Goal: Task Accomplishment & Management: Use online tool/utility

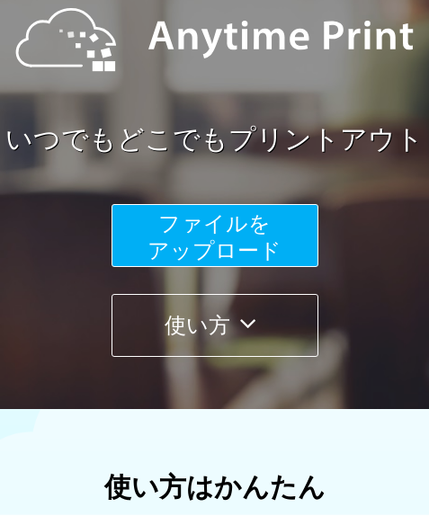
scroll to position [180, 0]
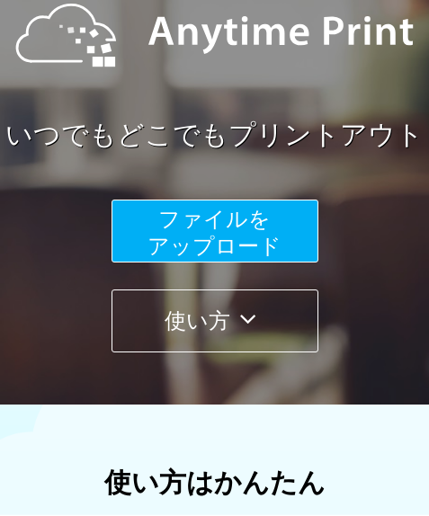
click at [221, 219] on span "ファイルを ​​アップロード" at bounding box center [215, 232] width 134 height 51
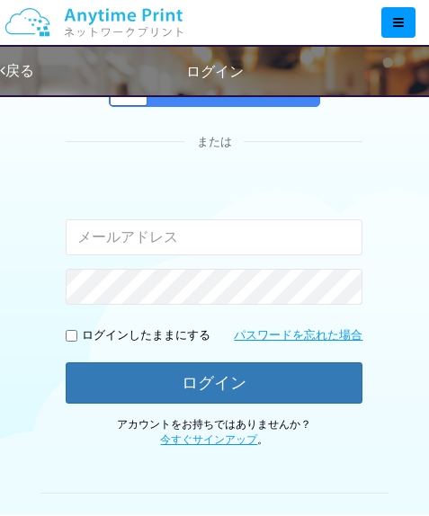
click at [224, 231] on input "email" at bounding box center [214, 237] width 297 height 36
click at [297, 177] on div "入力されたメールアドレスまたはパスワードが正しくありません。" at bounding box center [214, 216] width 297 height 78
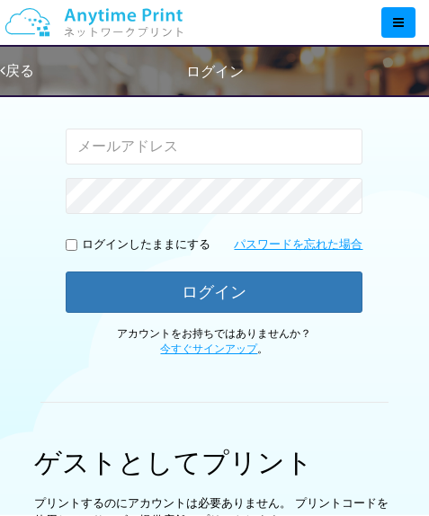
scroll to position [360, 0]
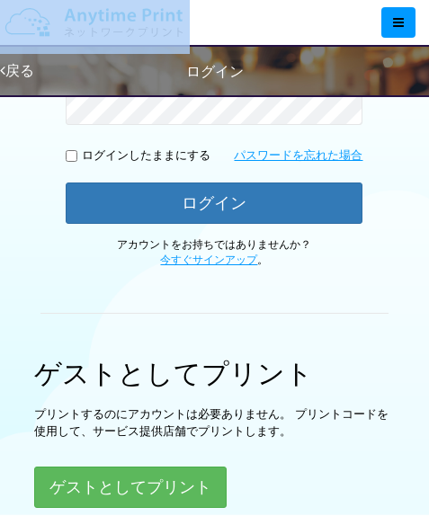
drag, startPoint x: 223, startPoint y: 26, endPoint x: 76, endPoint y: 15, distance: 147.9
click at [76, 15] on div at bounding box center [220, 22] width 418 height 45
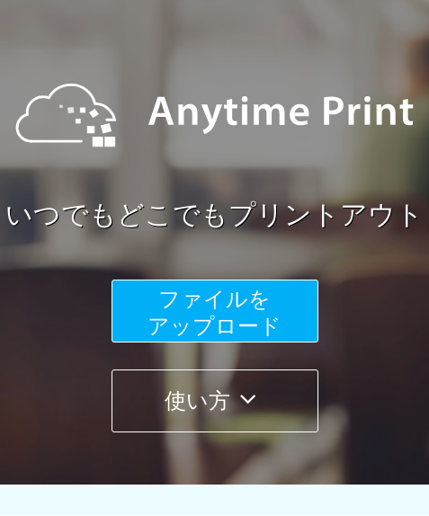
scroll to position [90, 0]
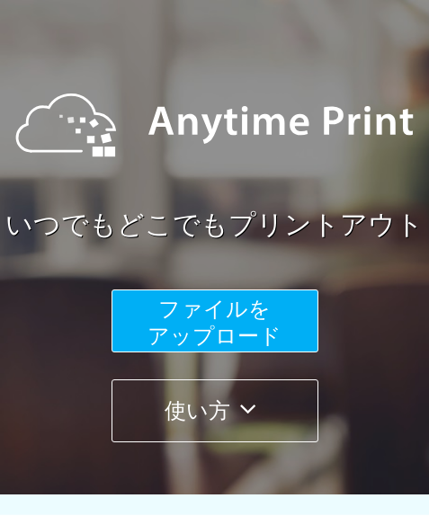
click at [259, 320] on span "ファイルを ​​アップロード" at bounding box center [215, 322] width 134 height 51
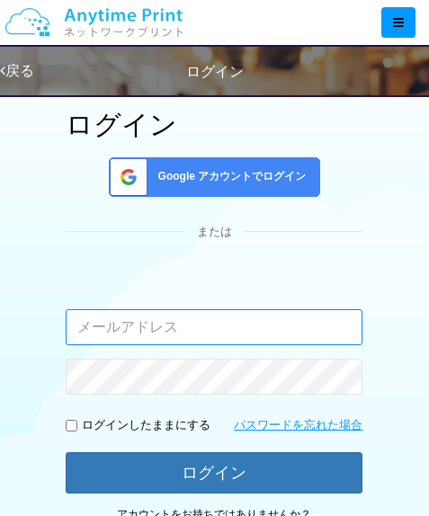
click at [219, 327] on input "email" at bounding box center [214, 327] width 297 height 36
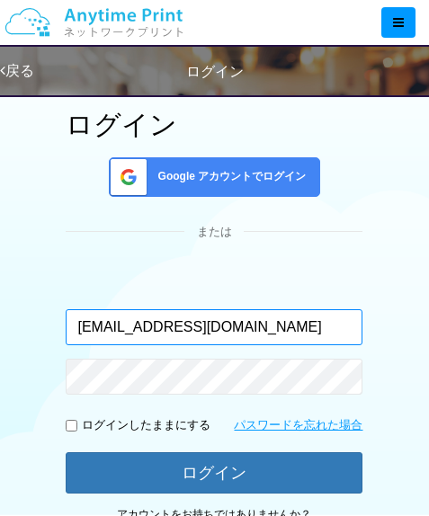
type input "[EMAIL_ADDRESS][DOMAIN_NAME]"
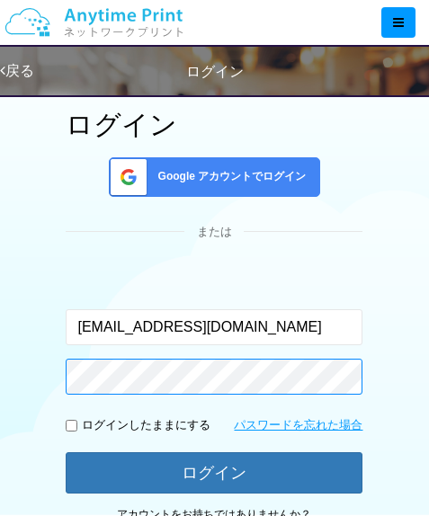
click at [66, 452] on button "ログイン" at bounding box center [214, 472] width 297 height 41
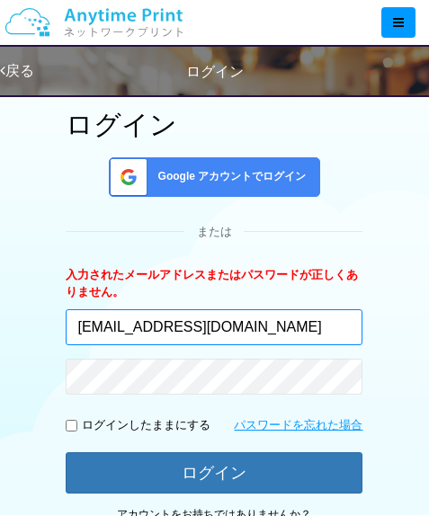
drag, startPoint x: 83, startPoint y: 335, endPoint x: -58, endPoint y: 335, distance: 141.2
click at [0, 335] on html "English 戻る ログイン ログイン Google アカウントでログイン または [EMAIL_ADDRESS][DOMAIN_NAME] ログイン" at bounding box center [214, 168] width 429 height 516
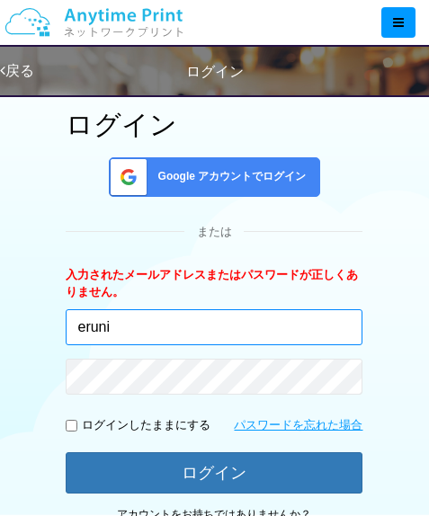
type input "[EMAIL_ADDRESS][DOMAIN_NAME]"
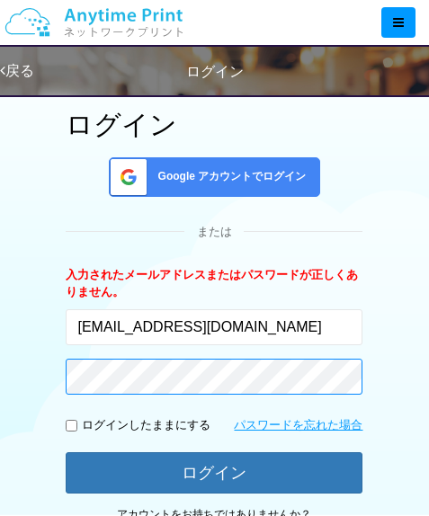
click at [66, 452] on button "ログイン" at bounding box center [214, 472] width 297 height 41
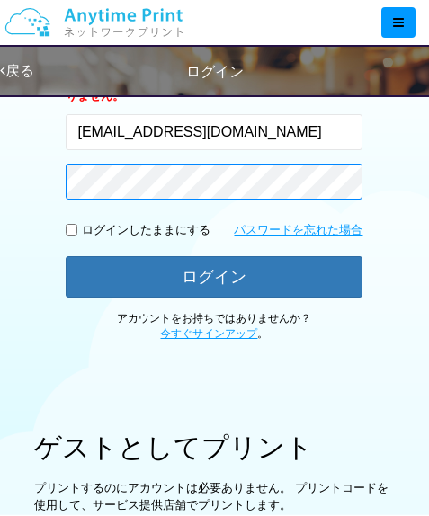
scroll to position [360, 0]
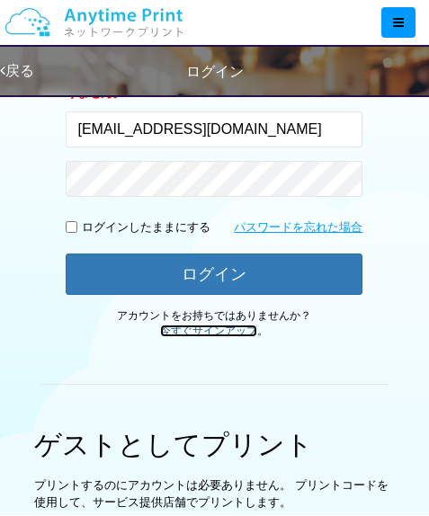
click at [233, 330] on link "今すぐサインアップ" at bounding box center [208, 331] width 97 height 13
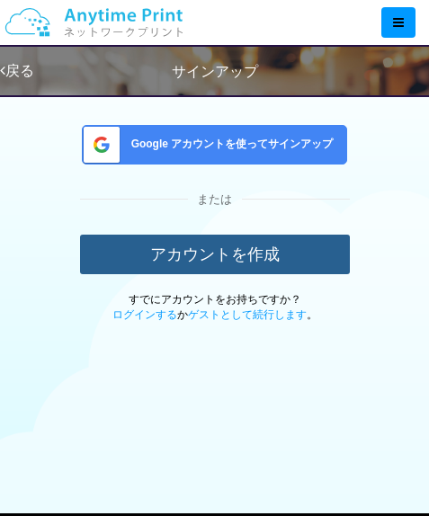
click at [303, 264] on button "アカウントを作成" at bounding box center [215, 255] width 270 height 40
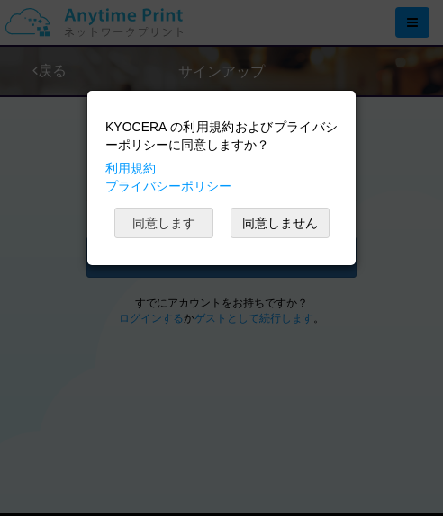
click at [188, 219] on button "同意します" at bounding box center [163, 223] width 99 height 31
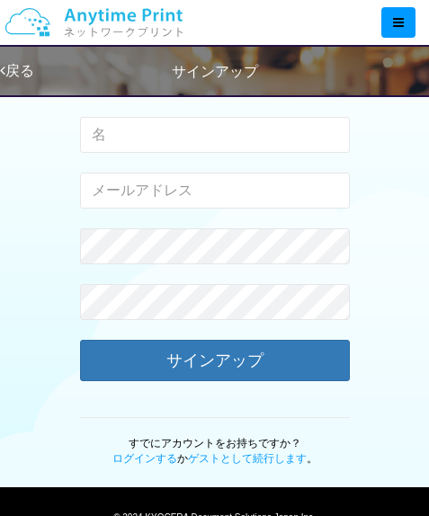
scroll to position [180, 0]
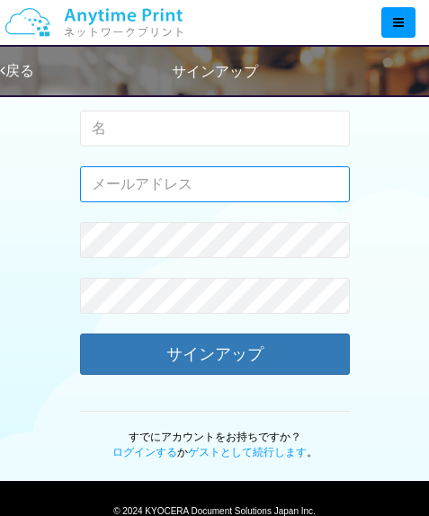
click at [231, 193] on input "email" at bounding box center [215, 184] width 270 height 36
paste input "#3548"
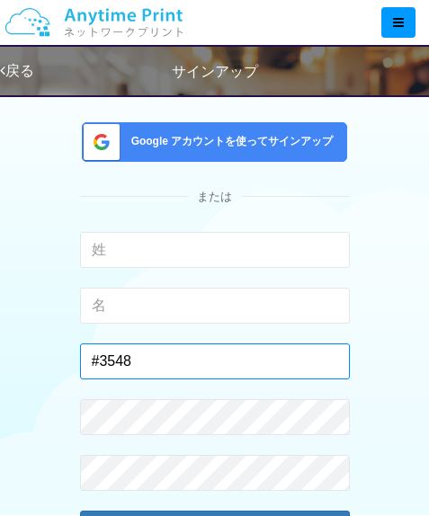
scroll to position [0, 0]
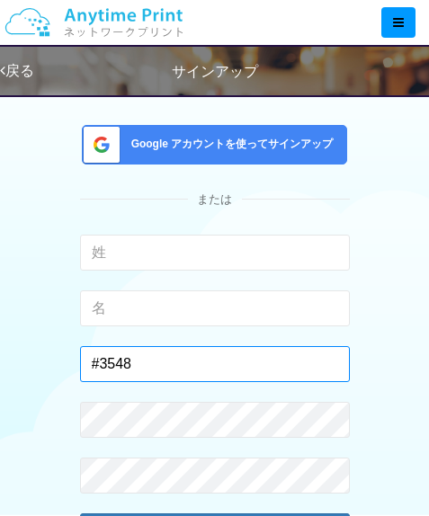
type input "#3548"
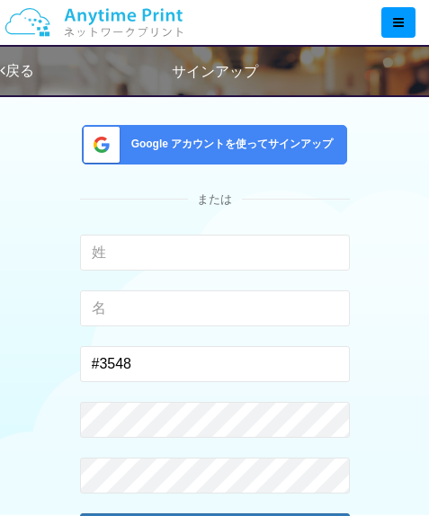
drag, startPoint x: 215, startPoint y: 383, endPoint x: 16, endPoint y: 375, distance: 198.9
click at [16, 375] on div "Google アカウントを使ってサインアップ または 入力できるのは文字のみです。 入力できるのは文字のみです。 #3548 有効なメールアドレスを入力してく…" at bounding box center [214, 363] width 429 height 557
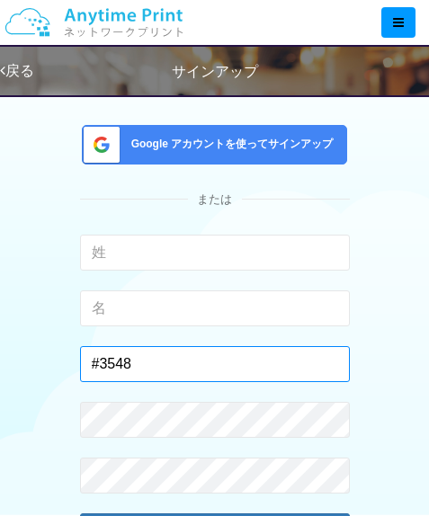
drag, startPoint x: 16, startPoint y: 375, endPoint x: 201, endPoint y: 375, distance: 184.4
click at [201, 375] on input "#3548" at bounding box center [215, 364] width 270 height 36
drag, startPoint x: 105, startPoint y: 355, endPoint x: 94, endPoint y: 355, distance: 10.8
click at [94, 355] on input "#3548" at bounding box center [215, 364] width 270 height 36
type input "え"
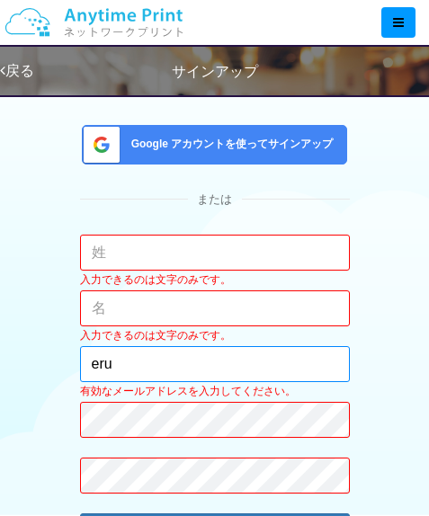
click at [129, 358] on input "eru" at bounding box center [215, 364] width 270 height 36
click at [139, 360] on input "eru" at bounding box center [215, 364] width 270 height 36
click at [240, 362] on input "eru" at bounding box center [215, 364] width 270 height 36
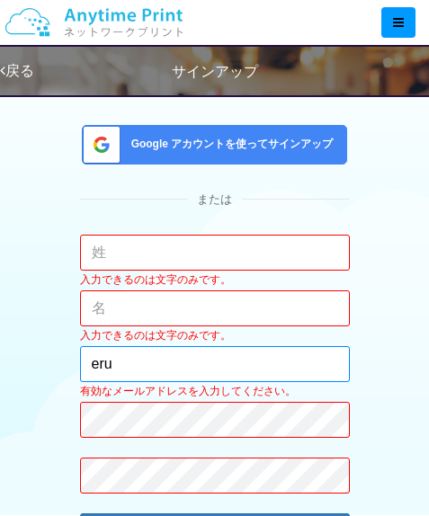
click at [150, 364] on input "eru" at bounding box center [215, 364] width 270 height 36
type input "[EMAIL_ADDRESS][DOMAIN_NAME]"
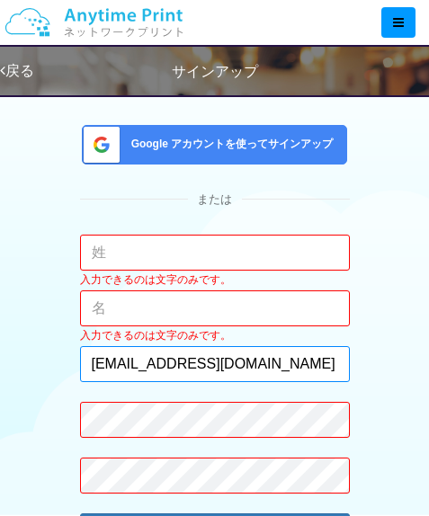
drag, startPoint x: 129, startPoint y: 368, endPoint x: 81, endPoint y: 359, distance: 48.5
click at [81, 359] on input "[EMAIL_ADDRESS][DOMAIN_NAME]" at bounding box center [215, 364] width 270 height 36
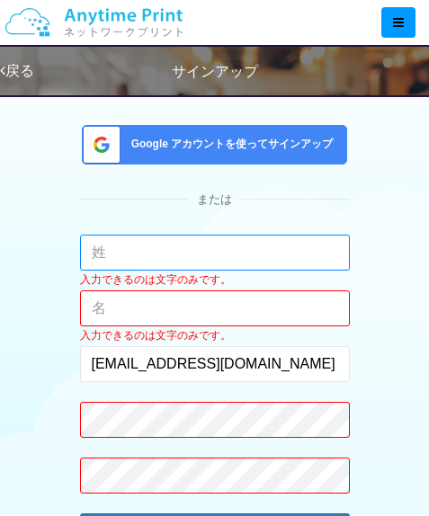
click at [97, 269] on input "text" at bounding box center [215, 253] width 270 height 36
paste input "eruni"
type input "eruni"
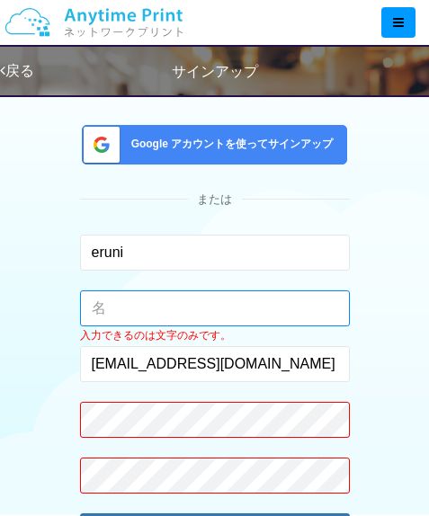
click at [100, 318] on input "text" at bounding box center [215, 309] width 270 height 36
type input "nyo"
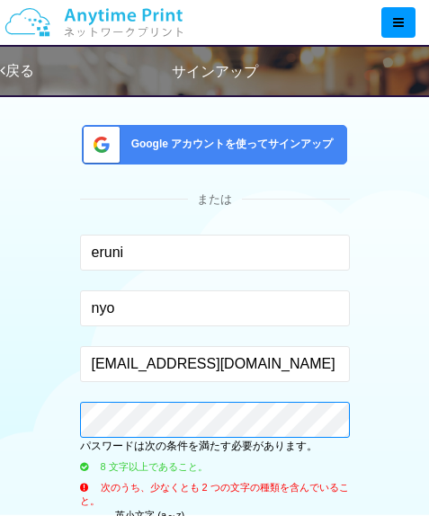
scroll to position [180, 0]
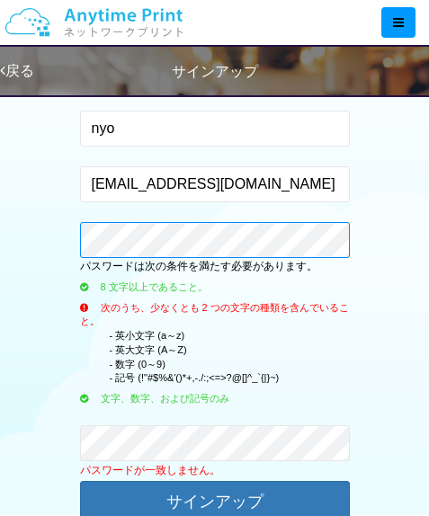
click at [0, 231] on html "English 戻る サインアップ Google アカウントを使ってサインアップ または eruni 入力できるのは文字のみです。 nyo 入力できるのは文字…" at bounding box center [214, 78] width 429 height 516
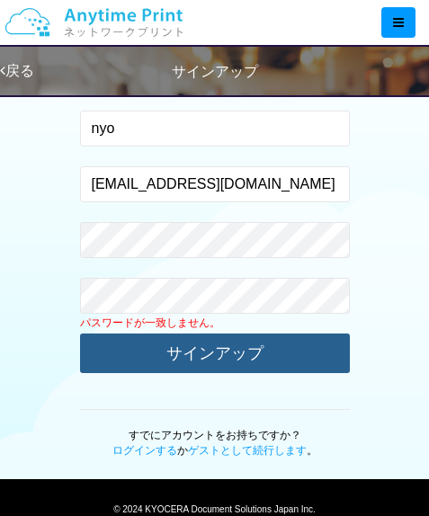
click at [282, 345] on button "サインアップ" at bounding box center [215, 354] width 270 height 40
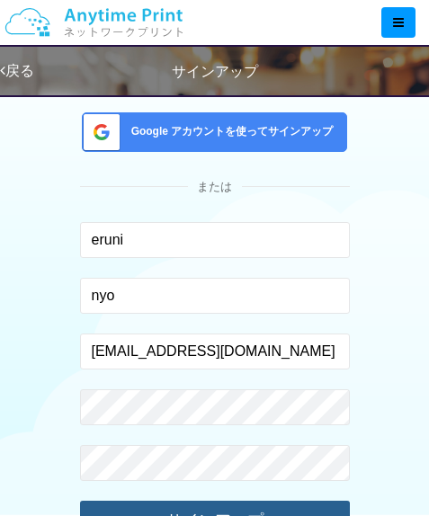
scroll to position [0, 0]
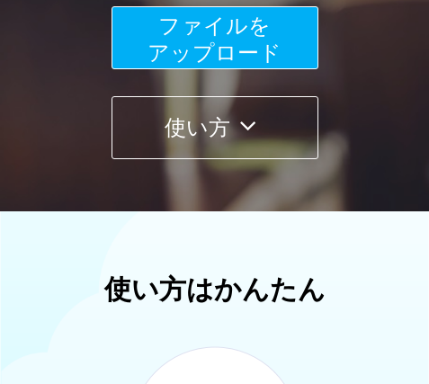
scroll to position [270, 0]
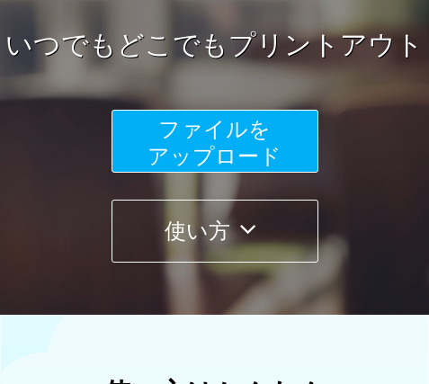
click at [258, 130] on span "ファイルを ​​アップロード" at bounding box center [215, 142] width 134 height 51
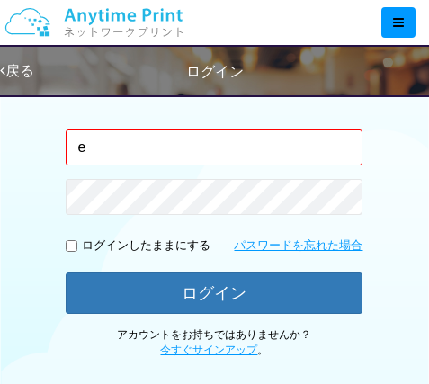
type input "[EMAIL_ADDRESS][DOMAIN_NAME]"
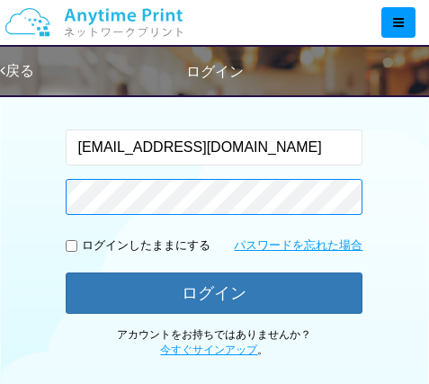
click at [66, 273] on button "ログイン" at bounding box center [214, 293] width 297 height 41
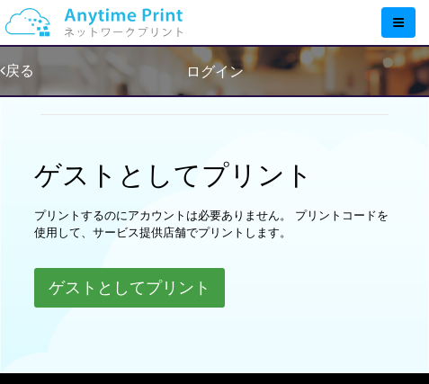
click at [165, 303] on button "ゲストとしてプリント" at bounding box center [129, 288] width 191 height 40
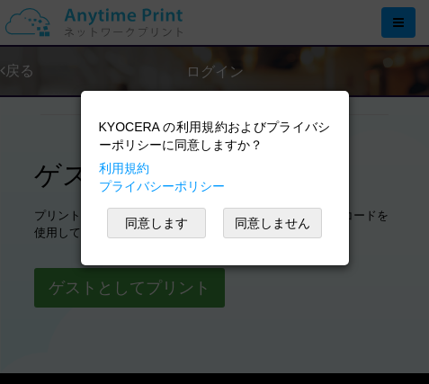
scroll to position [631, 0]
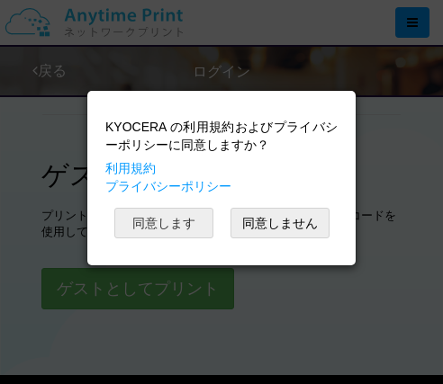
click at [200, 225] on button "同意します" at bounding box center [163, 223] width 99 height 31
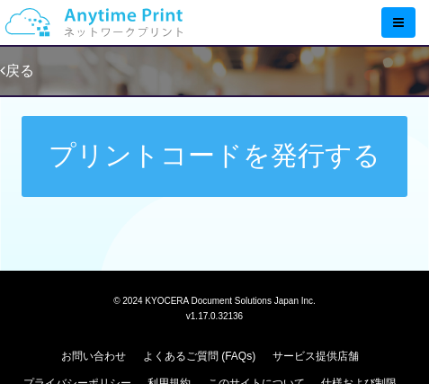
scroll to position [901, 0]
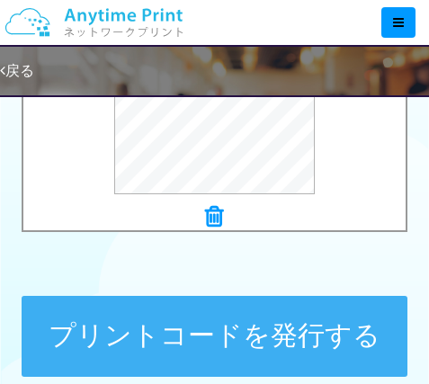
click at [332, 320] on button "プリントコードを発行する" at bounding box center [215, 336] width 386 height 81
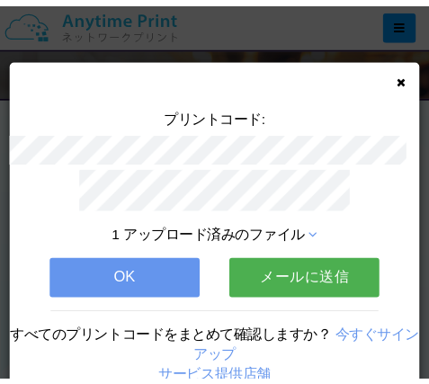
scroll to position [65, 0]
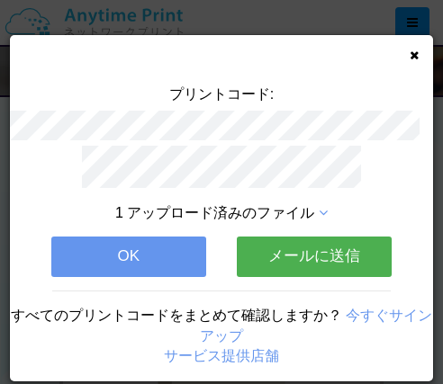
click at [396, 47] on div "プリントコード: 1 アップロード済みのファイル OK メールに送信 すべてのプリントコードをまとめて確認しますか？ 今すぐサインアップ サービス提供店舗" at bounding box center [221, 208] width 423 height 346
click at [409, 54] on icon at bounding box center [413, 55] width 9 height 12
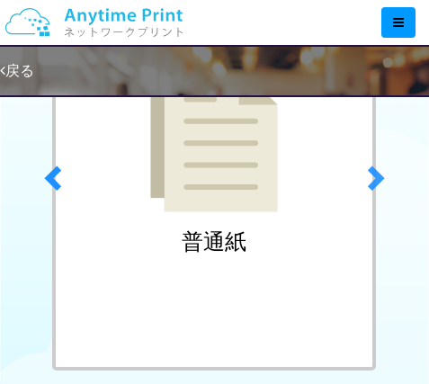
scroll to position [270, 0]
click at [374, 172] on span at bounding box center [374, 178] width 27 height 27
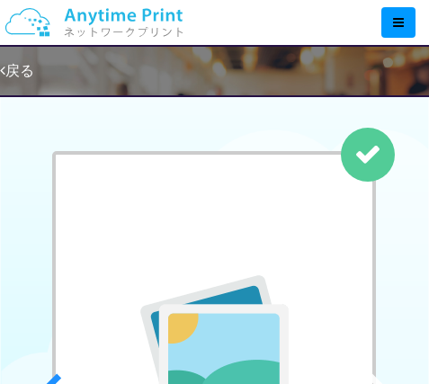
scroll to position [0, 0]
